Goal: Obtain resource: Download file/media

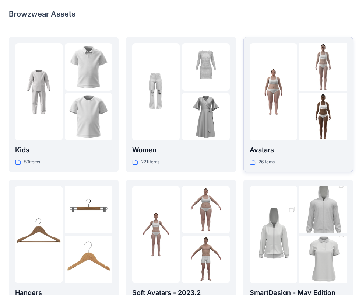
click at [300, 109] on img at bounding box center [322, 116] width 47 height 47
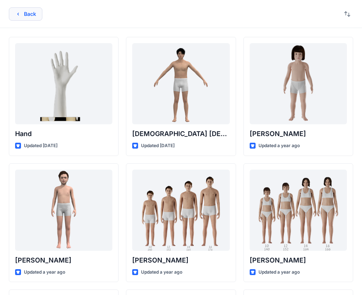
click at [15, 13] on button "Back" at bounding box center [26, 13] width 34 height 13
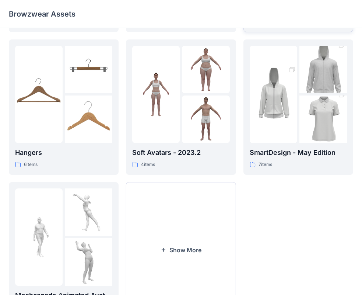
scroll to position [147, 0]
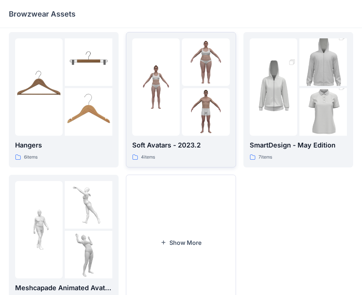
click at [169, 113] on div at bounding box center [155, 86] width 47 height 97
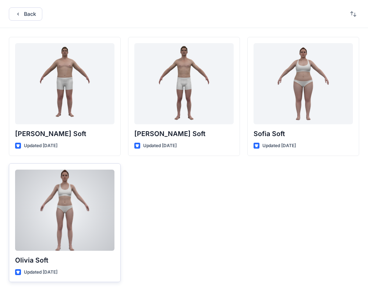
click at [85, 217] on div at bounding box center [64, 209] width 99 height 81
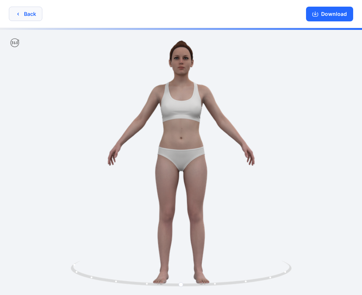
click at [20, 15] on icon "button" at bounding box center [18, 14] width 6 height 6
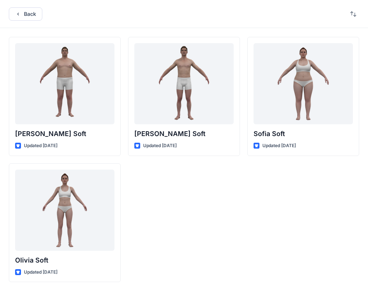
click at [20, 15] on icon "button" at bounding box center [18, 14] width 6 height 6
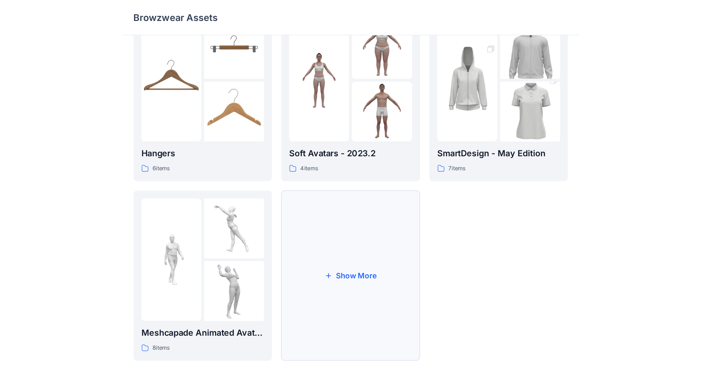
scroll to position [183, 0]
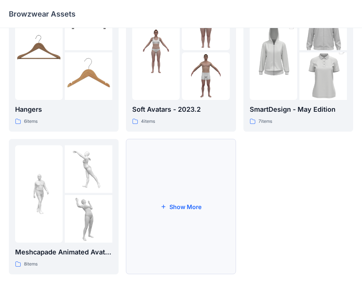
click at [195, 204] on button "Show More" at bounding box center [181, 206] width 110 height 135
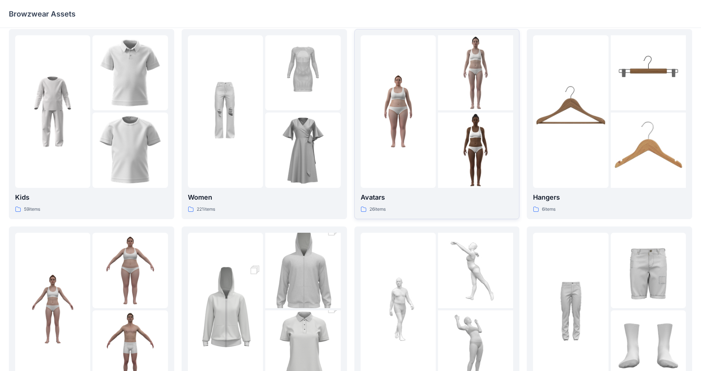
scroll to position [0, 0]
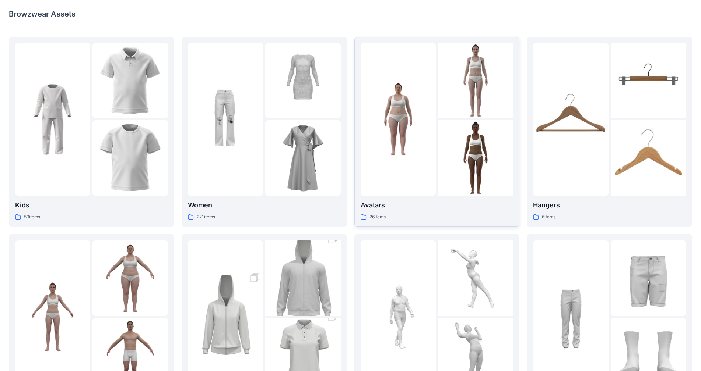
click at [368, 124] on img at bounding box center [397, 119] width 75 height 75
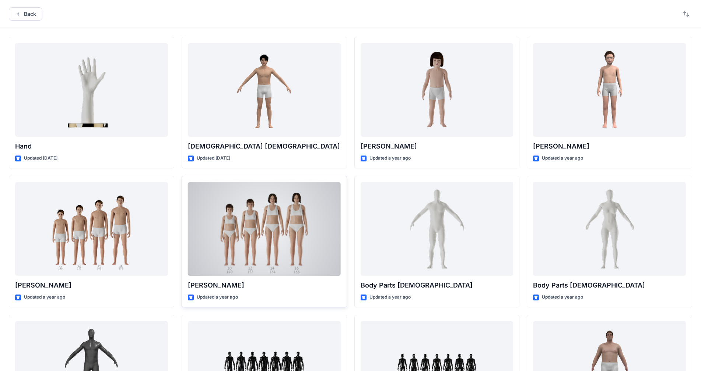
click at [266, 219] on div at bounding box center [264, 229] width 153 height 94
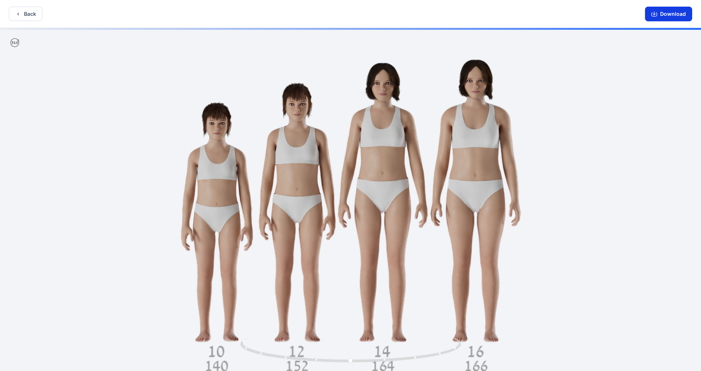
click at [368, 14] on button "Download" at bounding box center [668, 14] width 47 height 15
click at [368, 248] on div at bounding box center [350, 200] width 701 height 345
drag, startPoint x: 418, startPoint y: 273, endPoint x: 489, endPoint y: 279, distance: 70.9
click at [368, 279] on div at bounding box center [350, 200] width 701 height 345
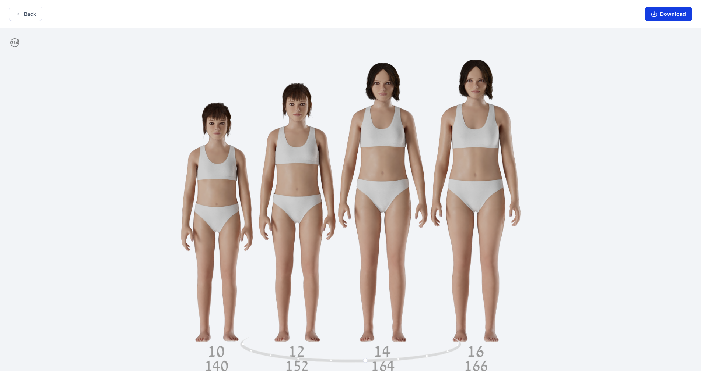
click at [368, 14] on button "Download" at bounding box center [668, 14] width 47 height 15
click at [368, 17] on button "Download" at bounding box center [668, 14] width 47 height 15
drag, startPoint x: 33, startPoint y: 18, endPoint x: 87, endPoint y: 120, distance: 115.1
click at [44, 24] on div "Back Download" at bounding box center [350, 14] width 701 height 28
click at [22, 15] on button "Back" at bounding box center [26, 14] width 34 height 14
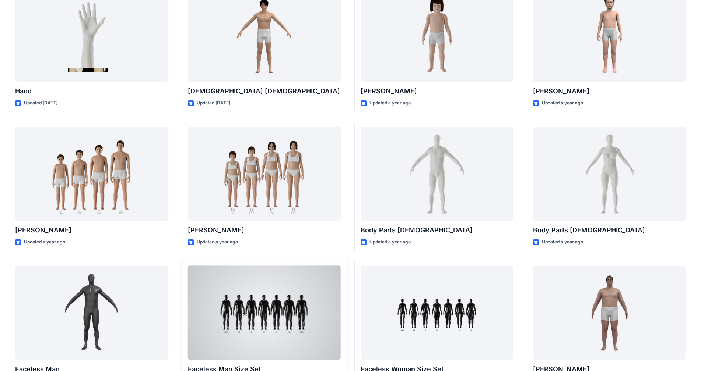
scroll to position [0, 0]
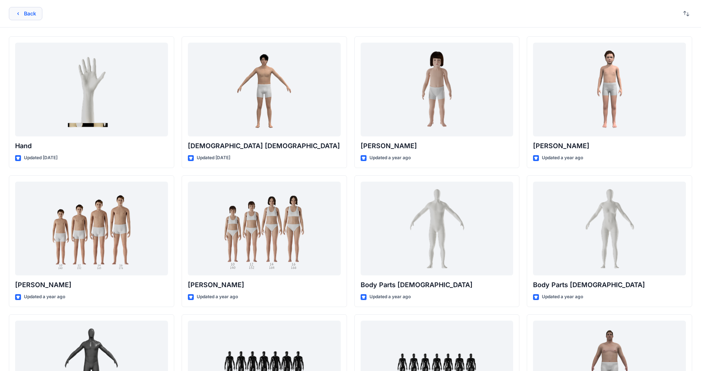
click at [20, 17] on button "Back" at bounding box center [26, 13] width 34 height 13
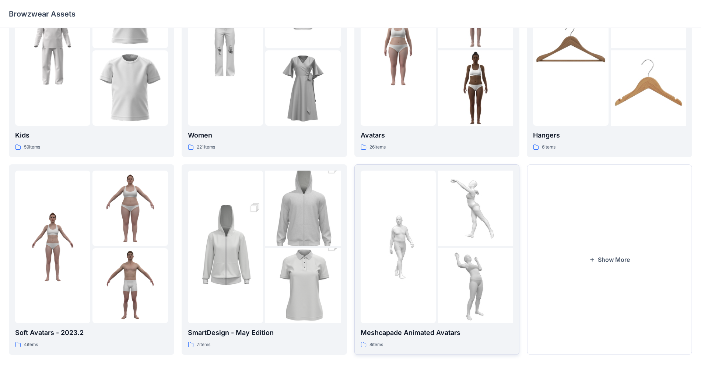
scroll to position [74, 0]
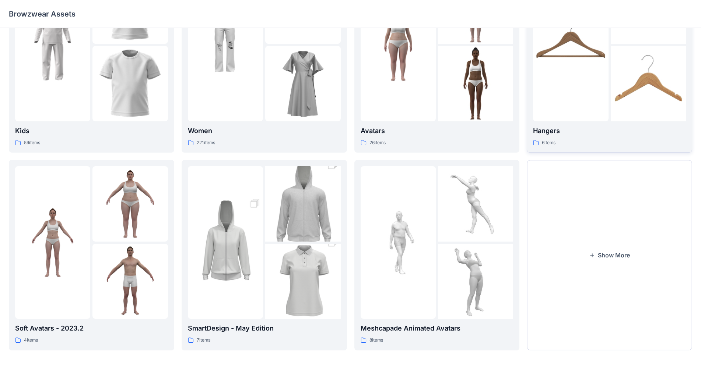
click at [368, 80] on img at bounding box center [647, 83] width 75 height 75
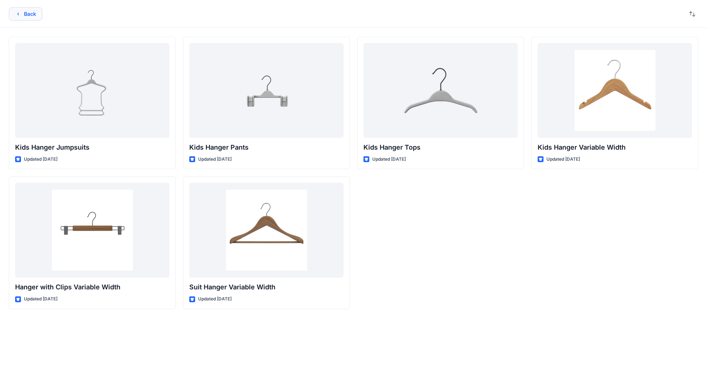
click at [20, 12] on icon "button" at bounding box center [18, 14] width 6 height 6
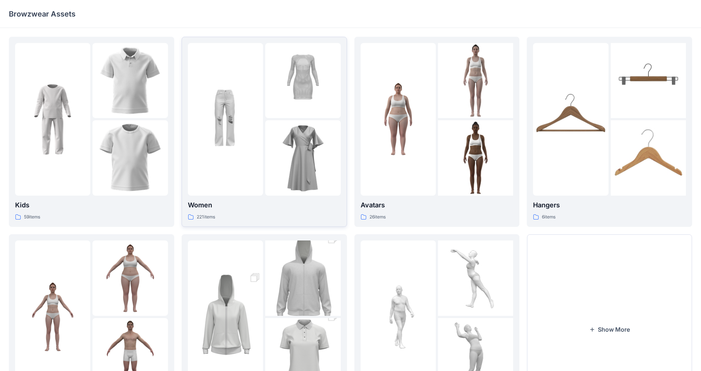
click at [250, 109] on img at bounding box center [225, 119] width 75 height 75
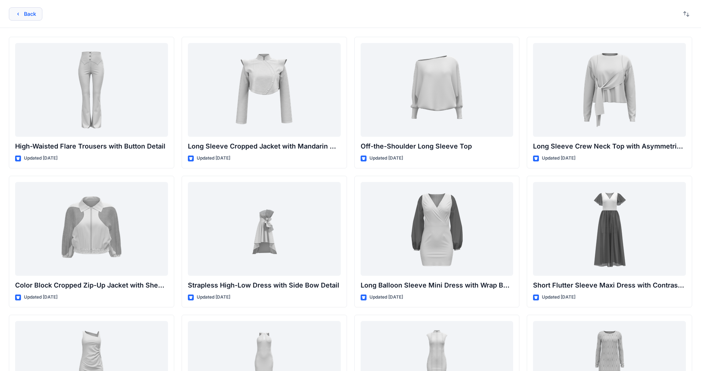
click at [27, 14] on button "Back" at bounding box center [26, 13] width 34 height 13
